Goal: Navigation & Orientation: Find specific page/section

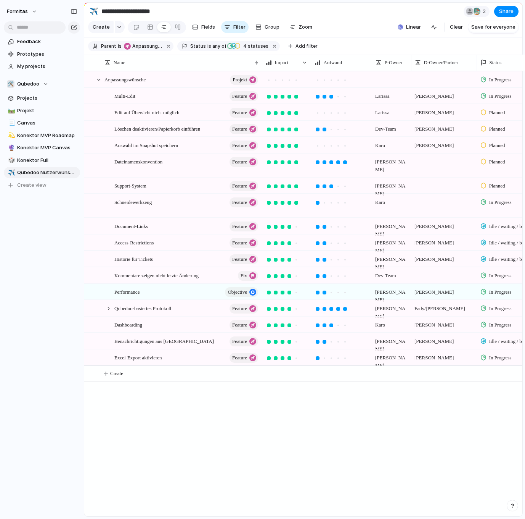
scroll to position [0, 1982]
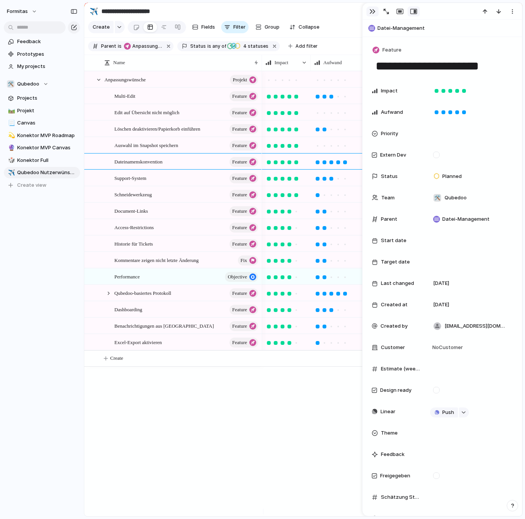
click at [372, 14] on div "button" at bounding box center [373, 11] width 6 height 6
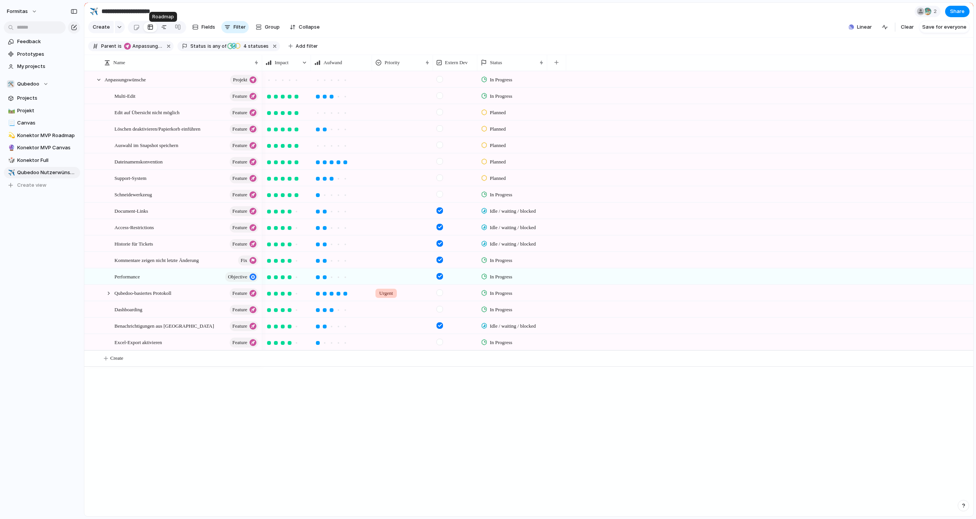
click at [161, 31] on div at bounding box center [164, 27] width 6 height 12
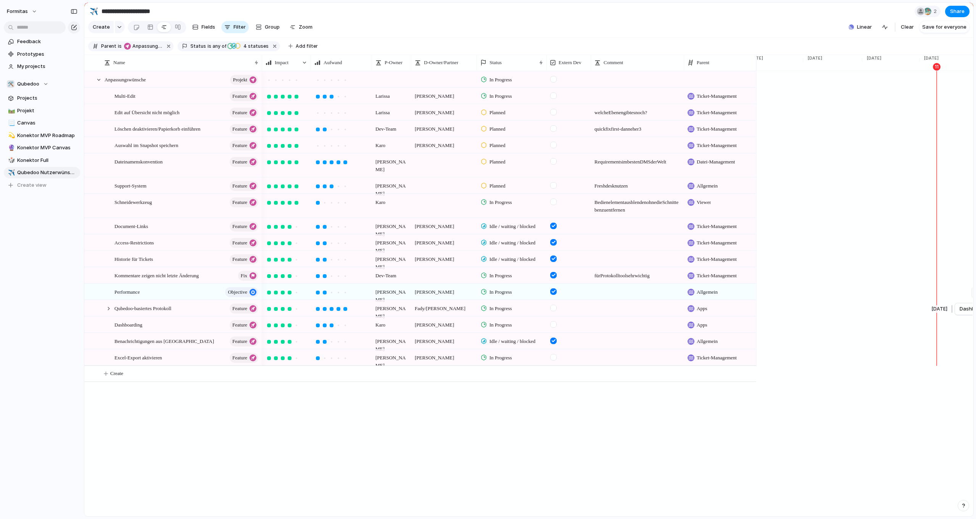
scroll to position [0, 1994]
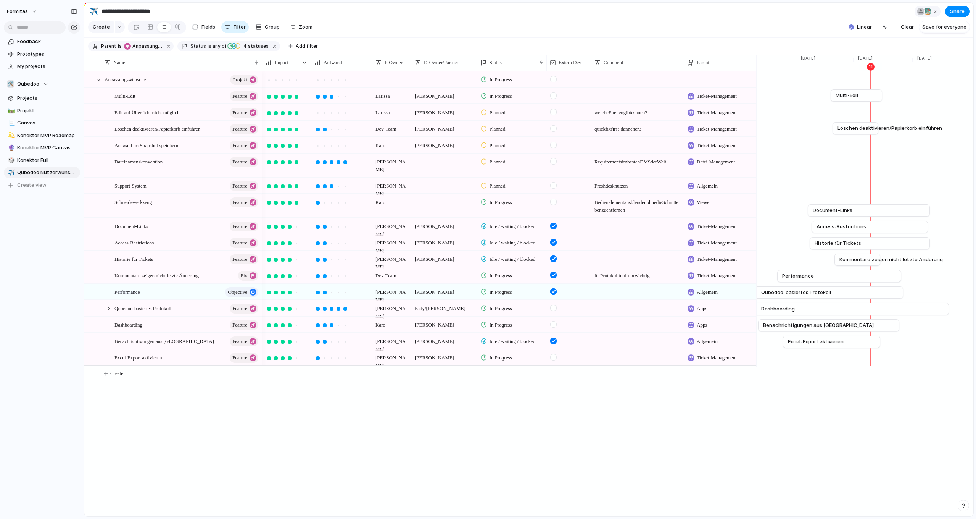
click at [49, 237] on div "Feedback Prototypes My projects 🛠️ Qubedoo Projects 🛤️ Projekt 📃 Canvas 💫 Konek…" at bounding box center [42, 126] width 84 height 253
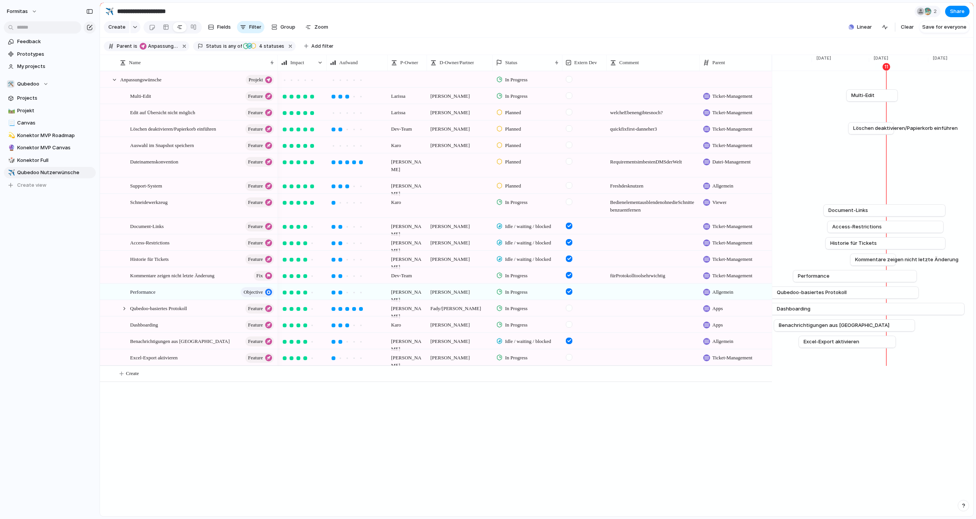
drag, startPoint x: 84, startPoint y: 187, endPoint x: 100, endPoint y: 197, distance: 18.1
click at [37, 280] on div "Formitas Feedback Prototypes My projects 🛠️ Qubedoo Projects 🛤️ Projekt 📃 Canva…" at bounding box center [50, 259] width 100 height 519
